Goal: Task Accomplishment & Management: Manage account settings

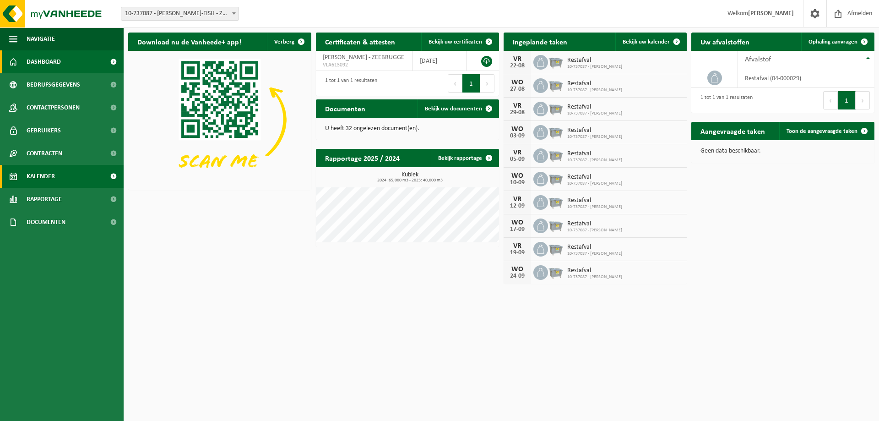
click at [59, 175] on link "Kalender" at bounding box center [62, 176] width 124 height 23
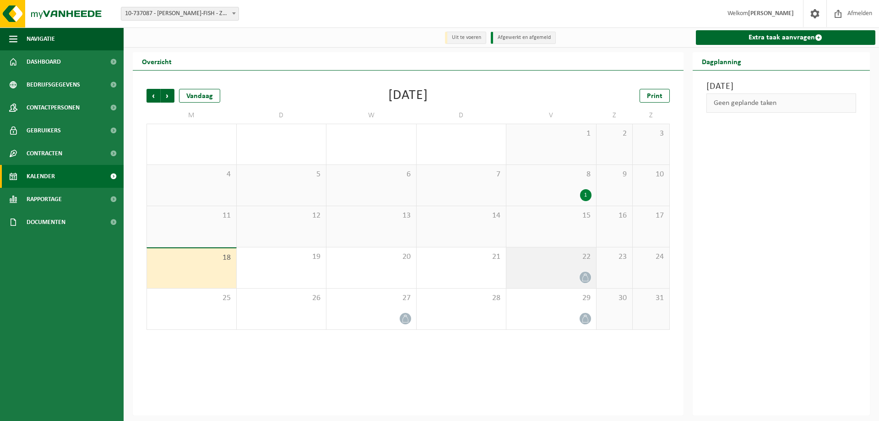
click at [546, 274] on div at bounding box center [551, 277] width 81 height 12
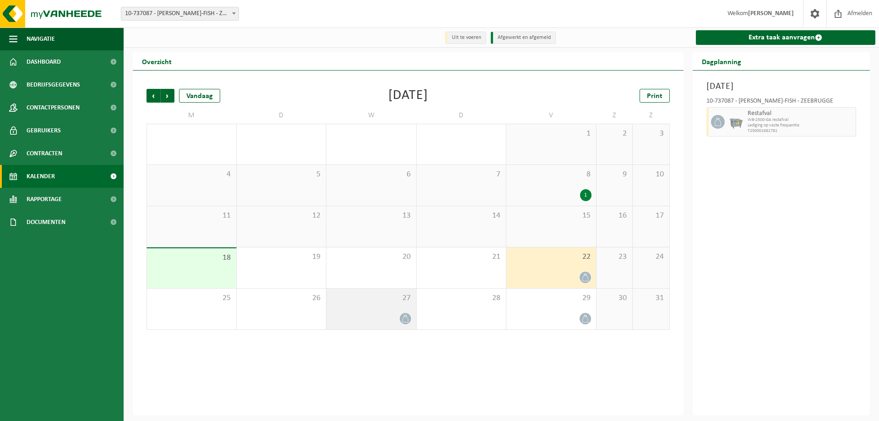
click at [392, 323] on div at bounding box center [371, 318] width 81 height 12
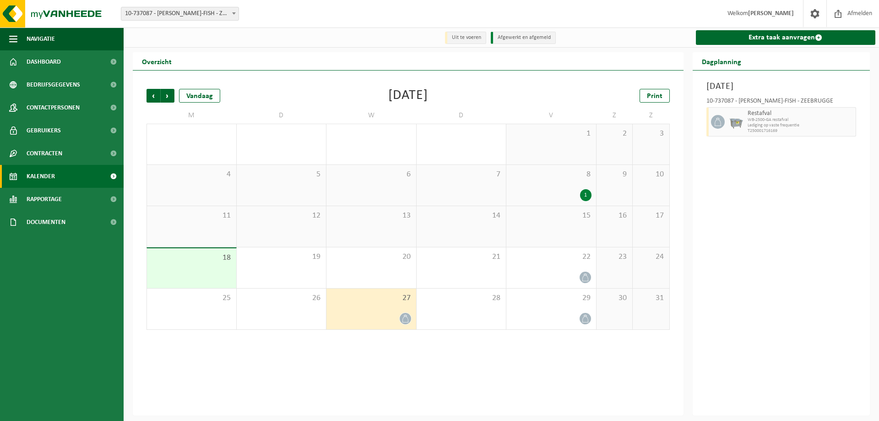
click at [374, 314] on div at bounding box center [371, 318] width 81 height 12
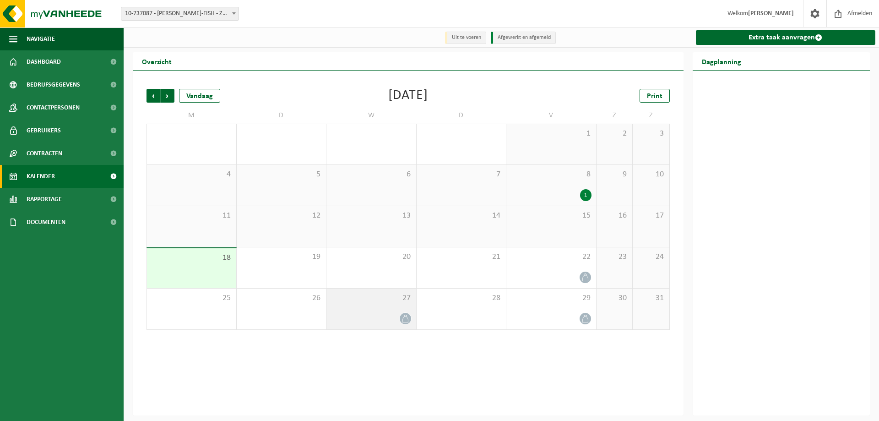
click at [364, 312] on div "27" at bounding box center [372, 309] width 90 height 41
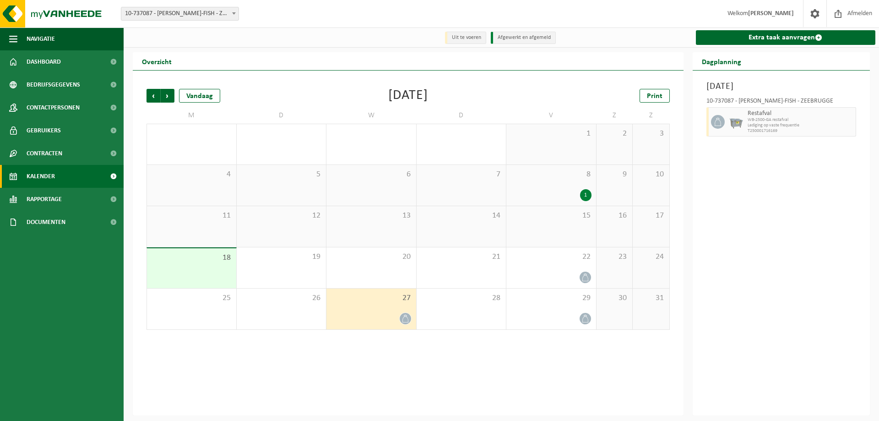
click at [364, 312] on div "27" at bounding box center [372, 309] width 90 height 41
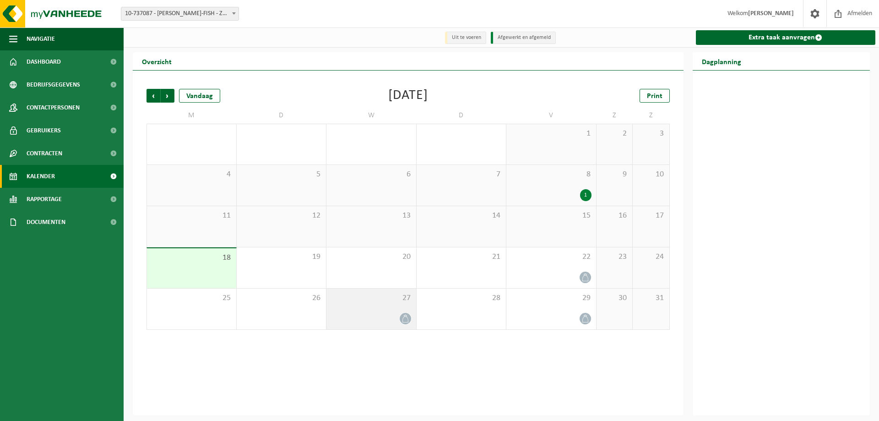
click at [377, 314] on div at bounding box center [371, 318] width 81 height 12
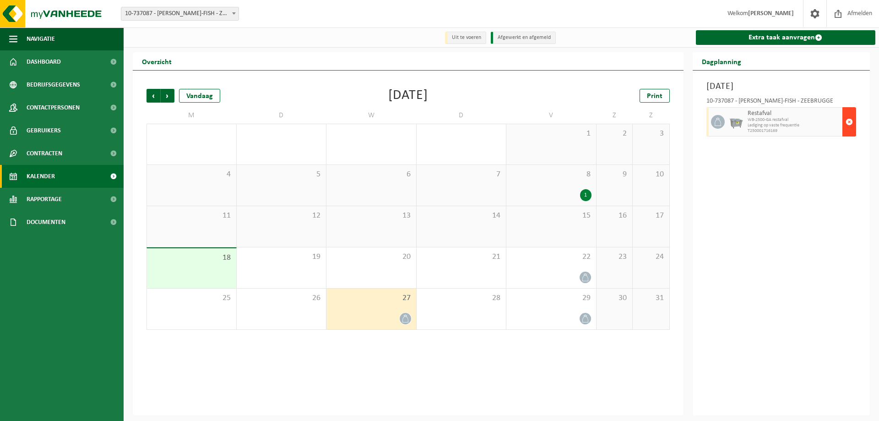
click at [846, 119] on span "button" at bounding box center [849, 122] width 7 height 18
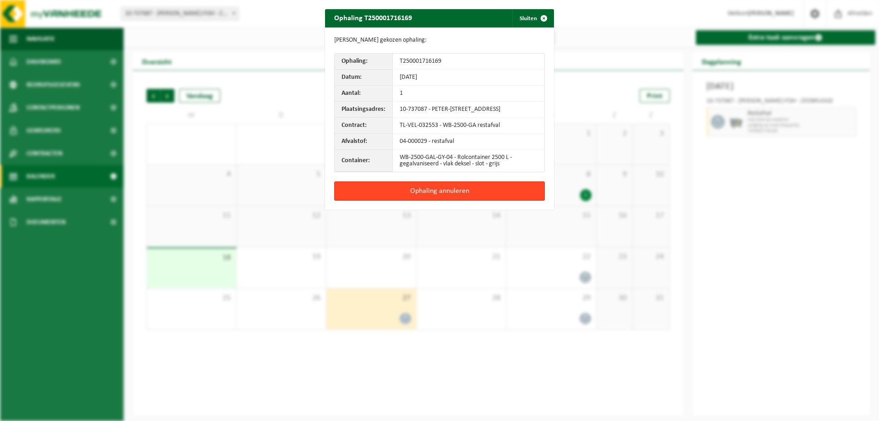
click at [481, 196] on button "Ophaling annuleren" at bounding box center [439, 190] width 211 height 19
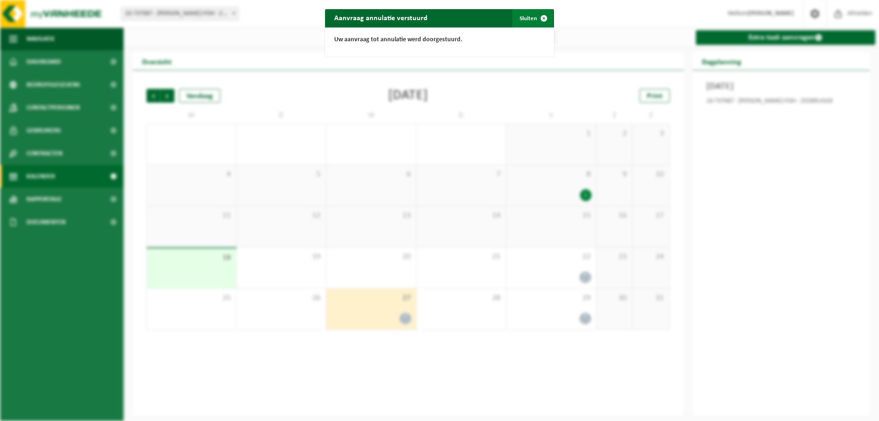
click at [535, 15] on span "button" at bounding box center [544, 18] width 18 height 18
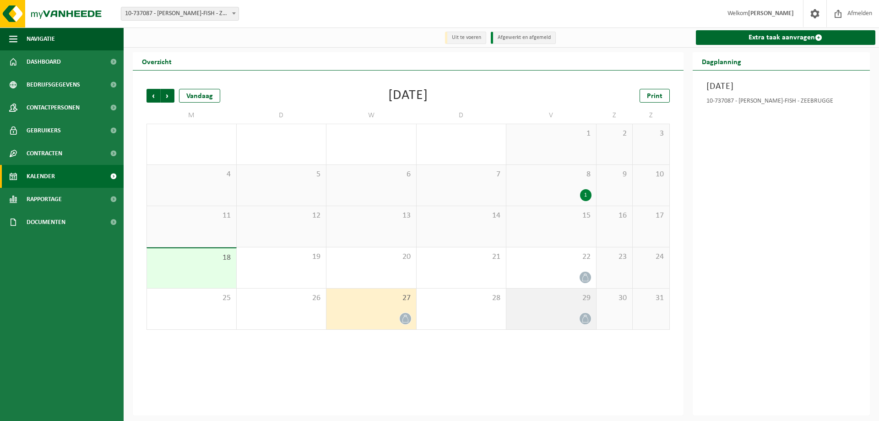
click at [564, 317] on div at bounding box center [551, 318] width 81 height 12
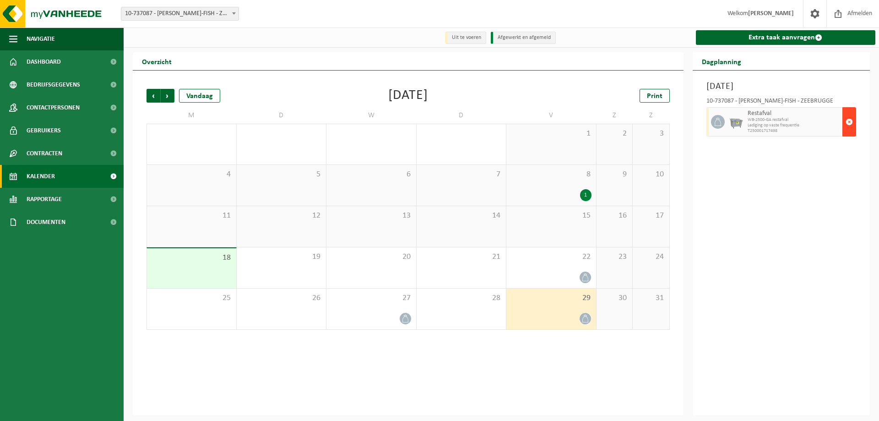
click at [852, 122] on span "button" at bounding box center [849, 122] width 7 height 18
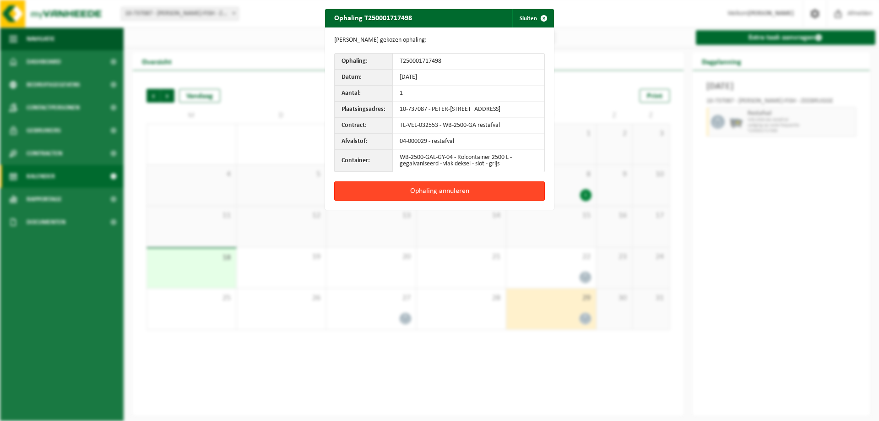
click at [504, 201] on button "Ophaling annuleren" at bounding box center [439, 190] width 211 height 19
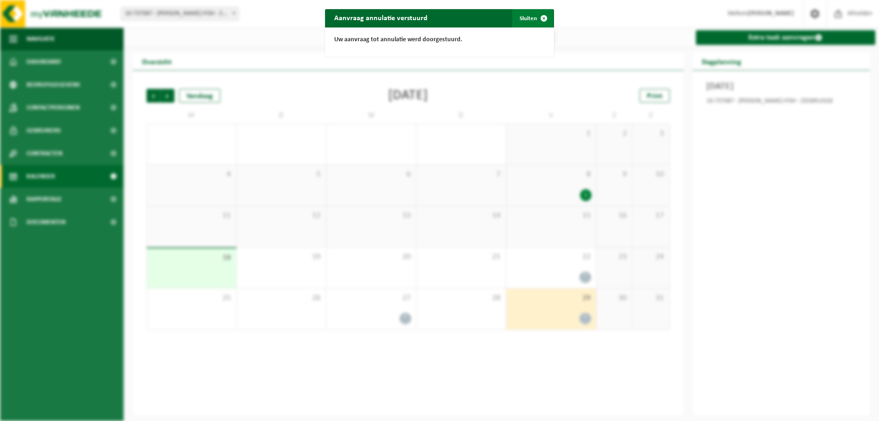
click at [535, 21] on span "button" at bounding box center [544, 18] width 18 height 18
